Goal: Transaction & Acquisition: Purchase product/service

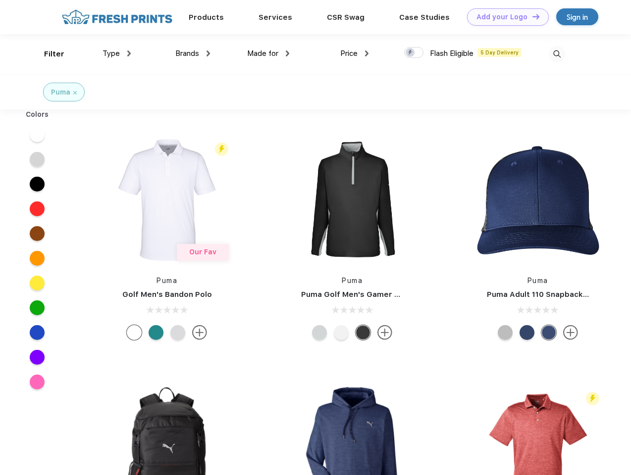
scroll to position [0, 0]
click at [504, 17] on link "Add your Logo Design Tool" at bounding box center [508, 16] width 82 height 17
click at [0, 0] on div "Design Tool" at bounding box center [0, 0] width 0 height 0
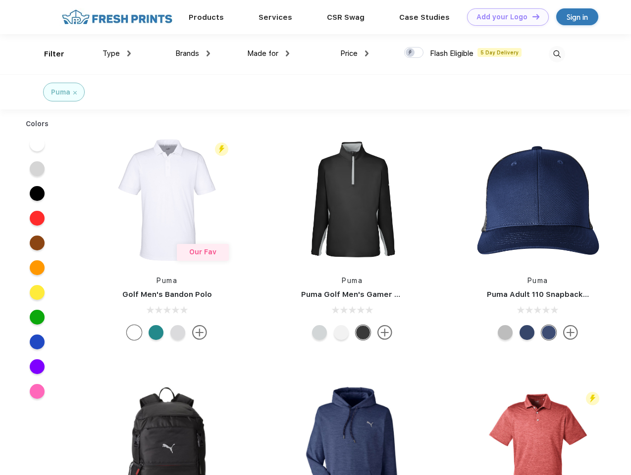
click at [531, 16] on link "Add your Logo Design Tool" at bounding box center [508, 16] width 82 height 17
click at [48, 54] on div "Filter" at bounding box center [54, 54] width 20 height 11
click at [117, 53] on span "Type" at bounding box center [110, 53] width 17 height 9
click at [193, 53] on span "Brands" at bounding box center [187, 53] width 24 height 9
click at [268, 53] on span "Made for" at bounding box center [262, 53] width 31 height 9
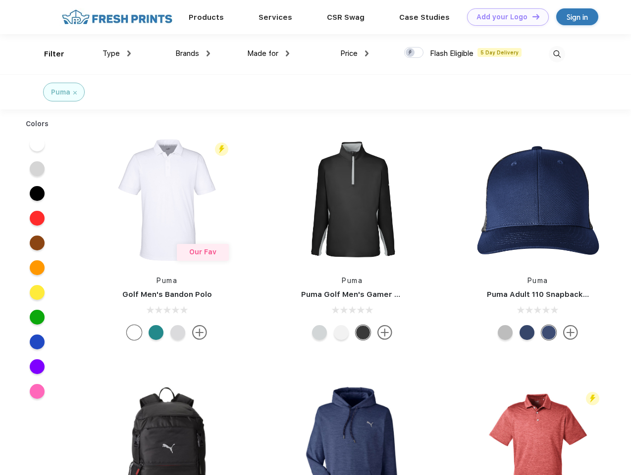
click at [355, 53] on span "Price" at bounding box center [348, 53] width 17 height 9
click at [414, 53] on div at bounding box center [413, 52] width 19 height 11
click at [410, 53] on input "checkbox" at bounding box center [407, 50] width 6 height 6
click at [557, 54] on img at bounding box center [557, 54] width 16 height 16
